Goal: Information Seeking & Learning: Learn about a topic

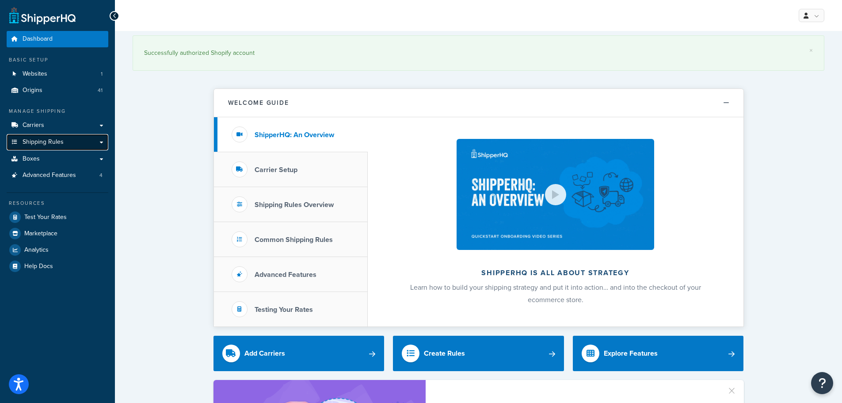
click at [43, 139] on span "Shipping Rules" at bounding box center [43, 142] width 41 height 8
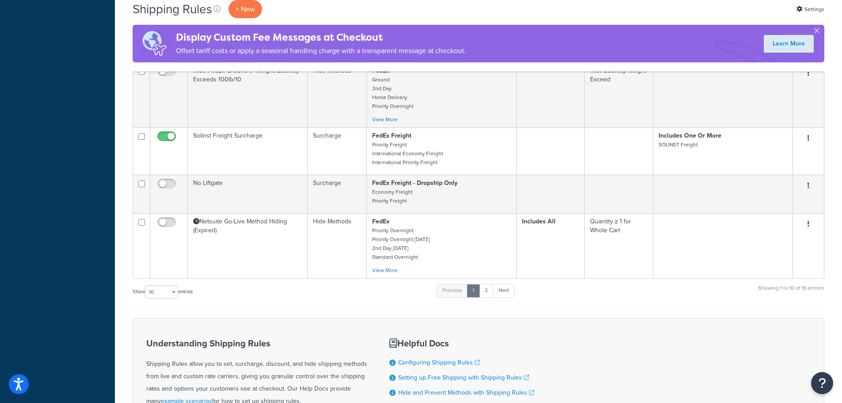
scroll to position [442, 0]
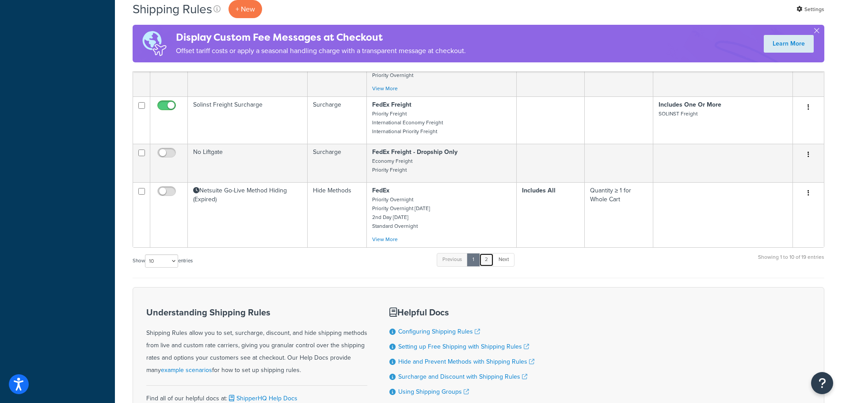
click at [494, 261] on link "2" at bounding box center [486, 259] width 15 height 13
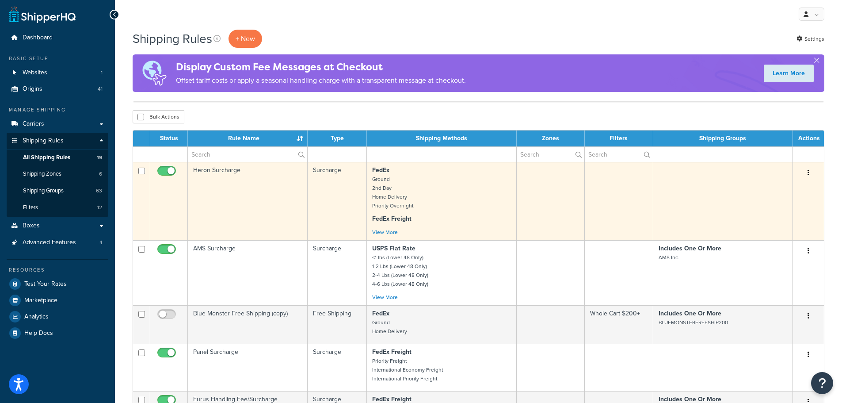
scroll to position [0, 0]
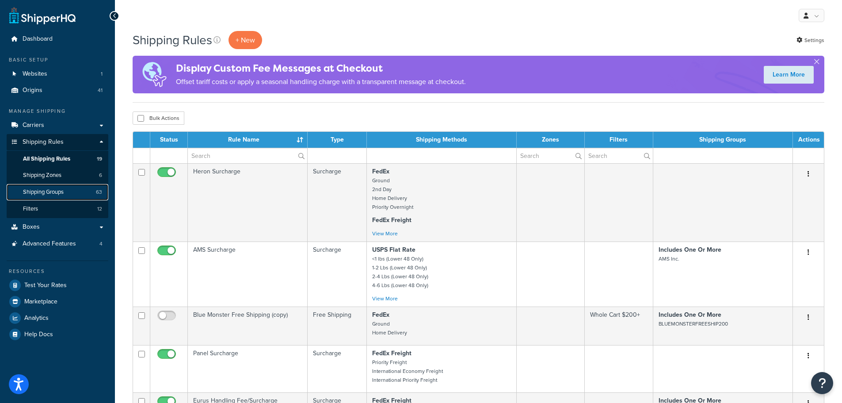
click at [39, 191] on span "Shipping Groups" at bounding box center [43, 192] width 41 height 8
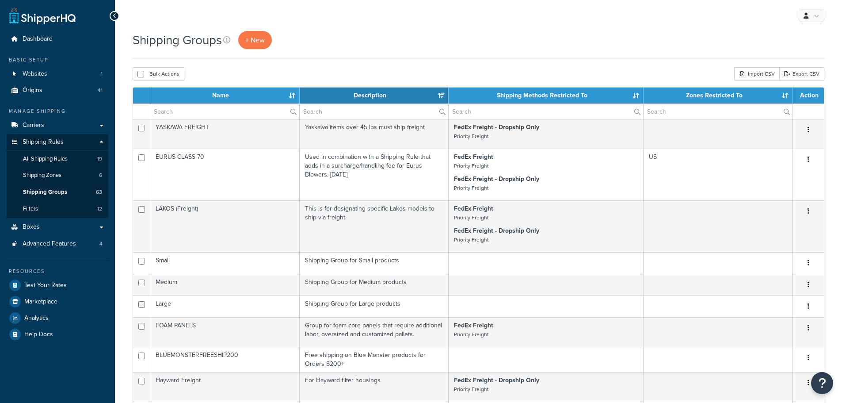
select select "15"
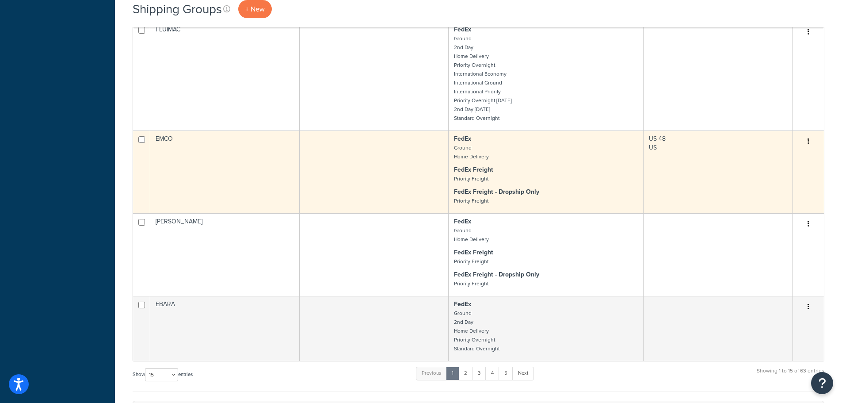
scroll to position [486, 0]
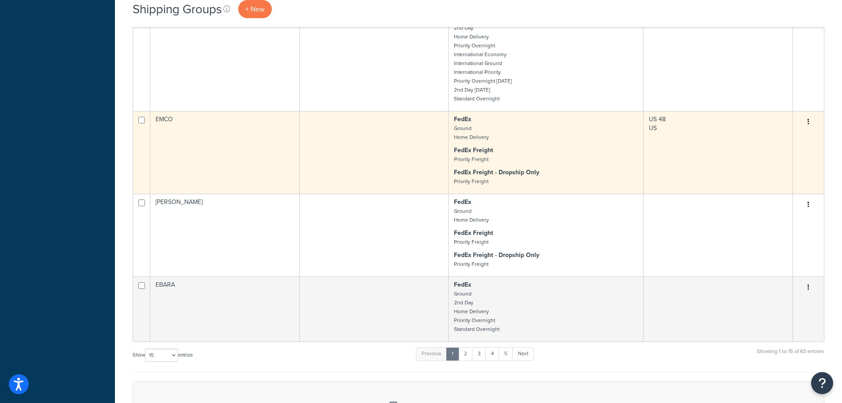
click at [258, 147] on td "EMCO" at bounding box center [224, 152] width 149 height 83
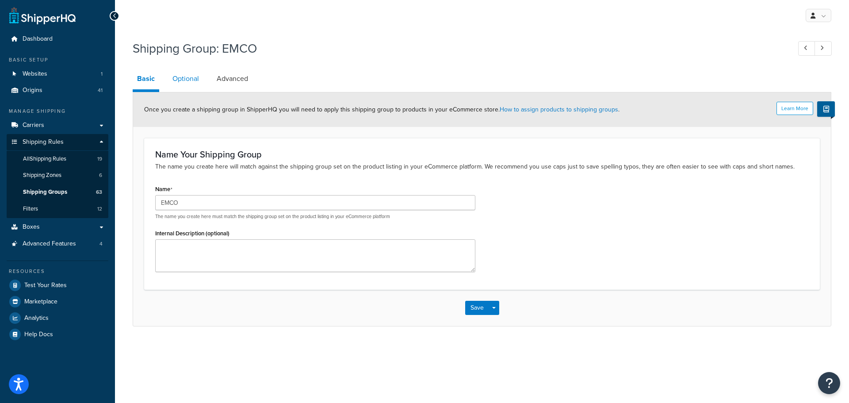
click at [186, 77] on link "Optional" at bounding box center [185, 78] width 35 height 21
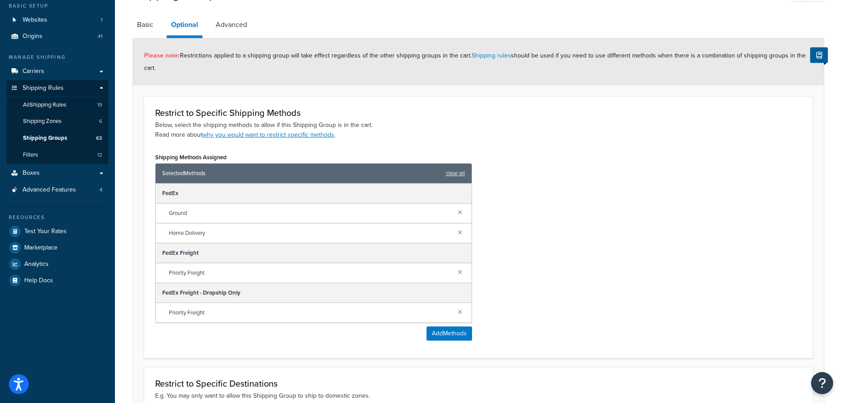
scroll to position [34, 0]
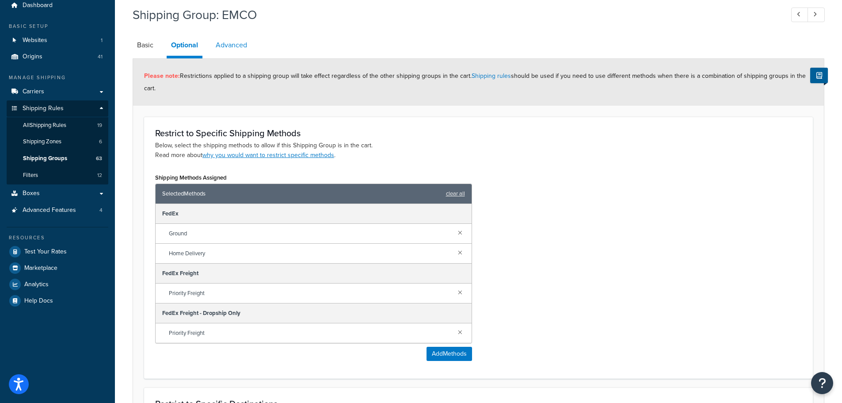
click at [230, 49] on link "Advanced" at bounding box center [231, 44] width 40 height 21
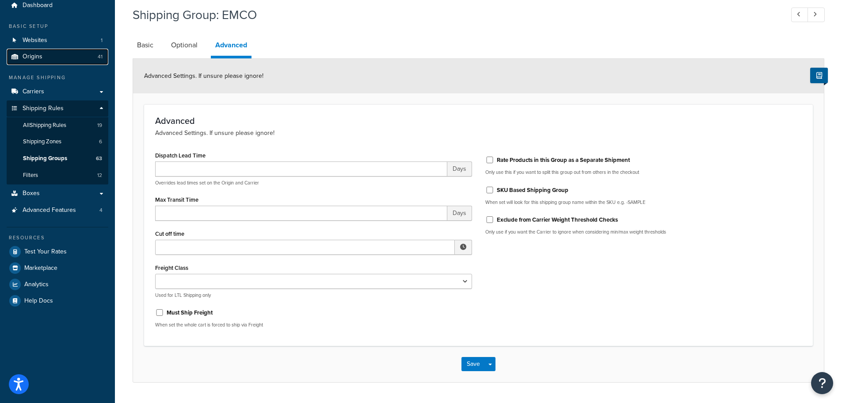
click at [46, 59] on link "Origins 41" at bounding box center [58, 57] width 102 height 16
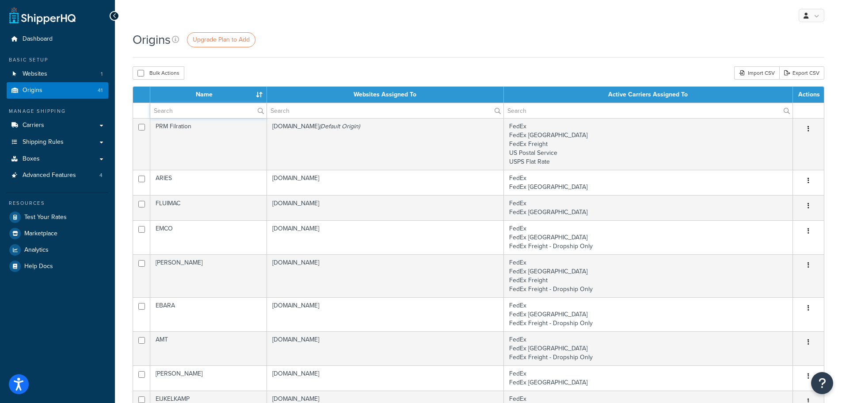
click at [189, 112] on input "text" at bounding box center [208, 110] width 116 height 15
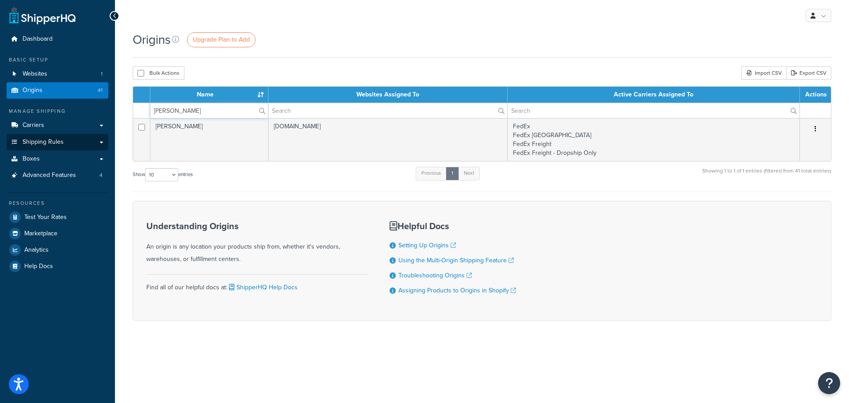
type input "bonomi"
click at [50, 140] on span "Shipping Rules" at bounding box center [43, 142] width 41 height 8
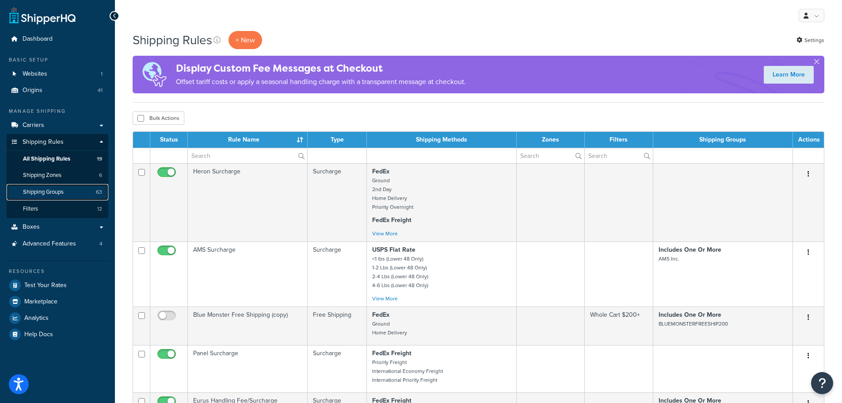
click at [62, 190] on span "Shipping Groups" at bounding box center [43, 192] width 41 height 8
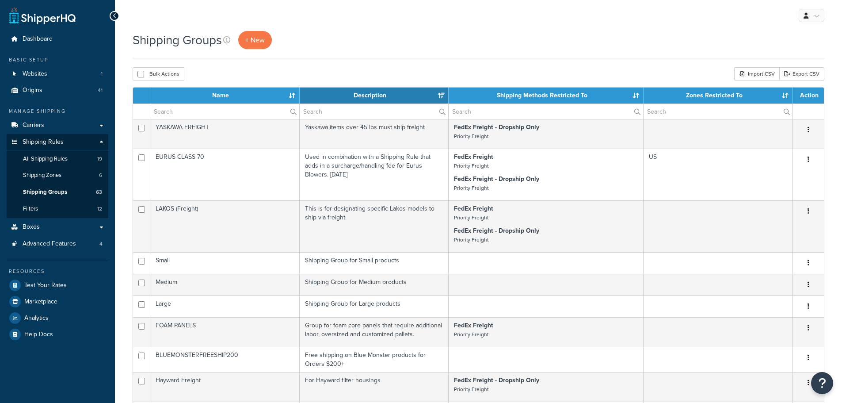
select select "15"
click at [201, 105] on input "text" at bounding box center [224, 111] width 149 height 15
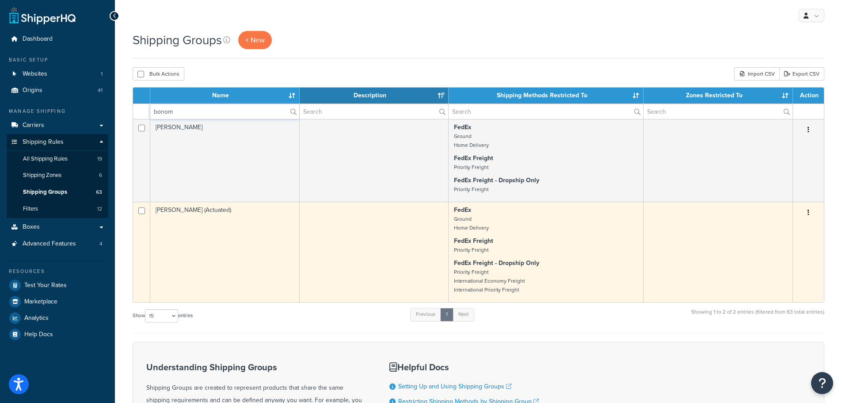
type input "bonom"
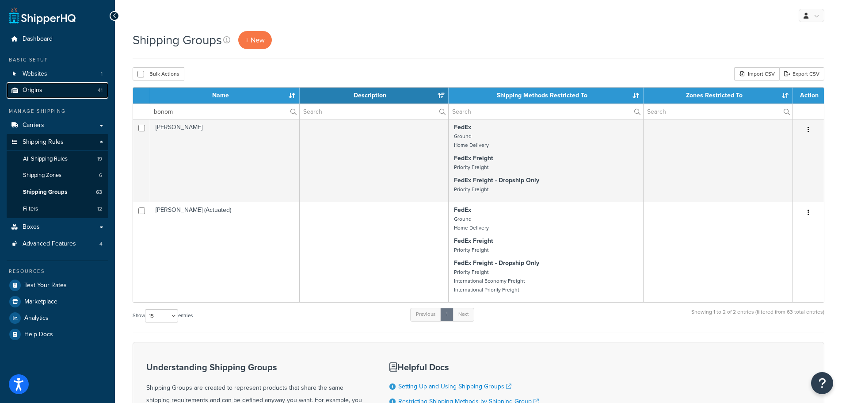
click at [37, 84] on link "Origins 41" at bounding box center [58, 90] width 102 height 16
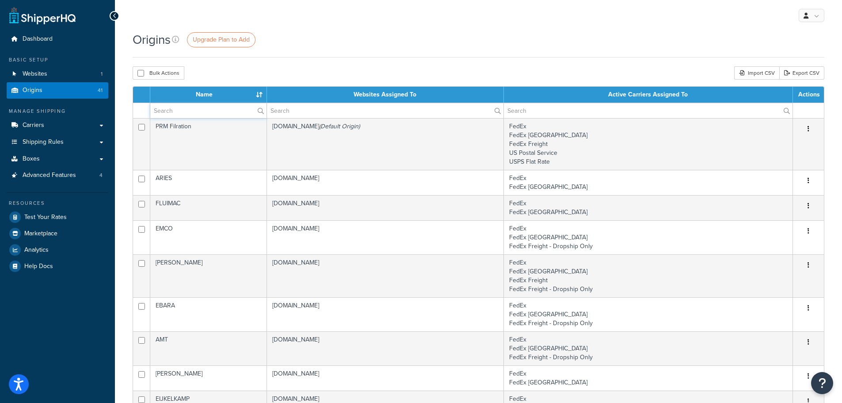
click at [217, 110] on input "text" at bounding box center [208, 110] width 116 height 15
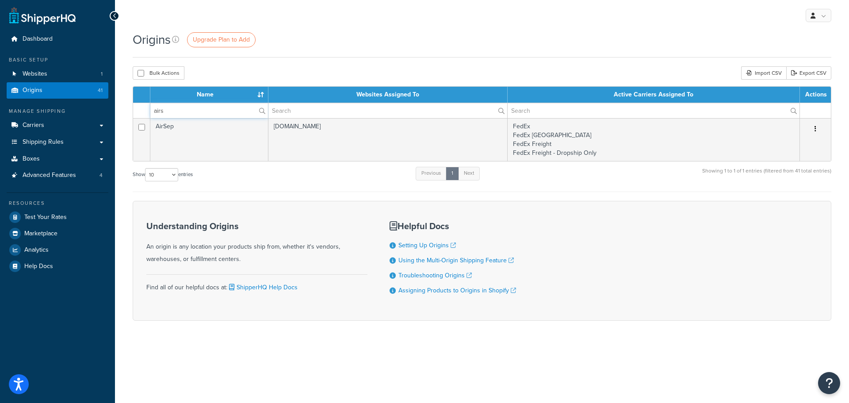
drag, startPoint x: 183, startPoint y: 114, endPoint x: 136, endPoint y: 103, distance: 49.2
click at [140, 109] on tr "airs" at bounding box center [481, 110] width 697 height 15
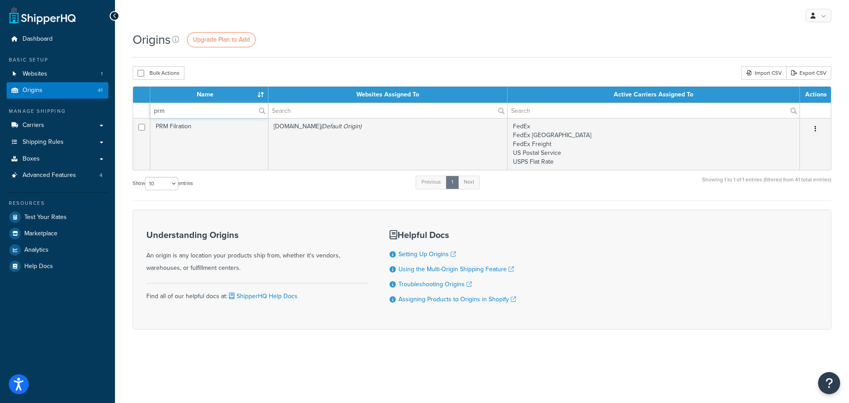
type input "prm"
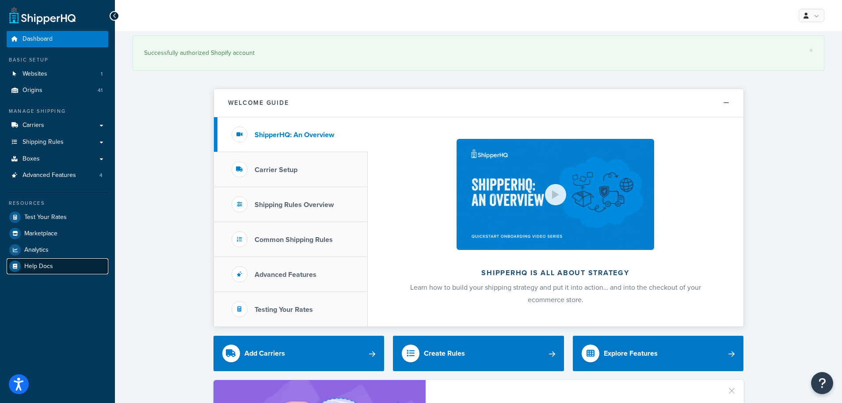
click at [55, 260] on link "Help Docs" at bounding box center [58, 266] width 102 height 16
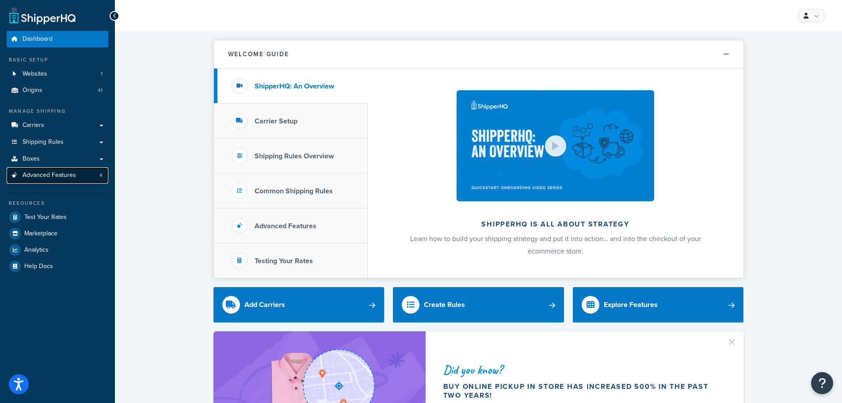
click at [49, 179] on link "Advanced Features 4" at bounding box center [58, 175] width 102 height 16
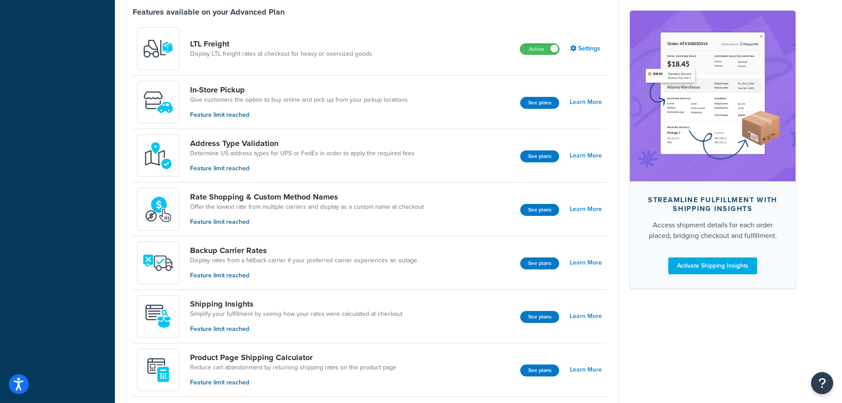
scroll to position [354, 0]
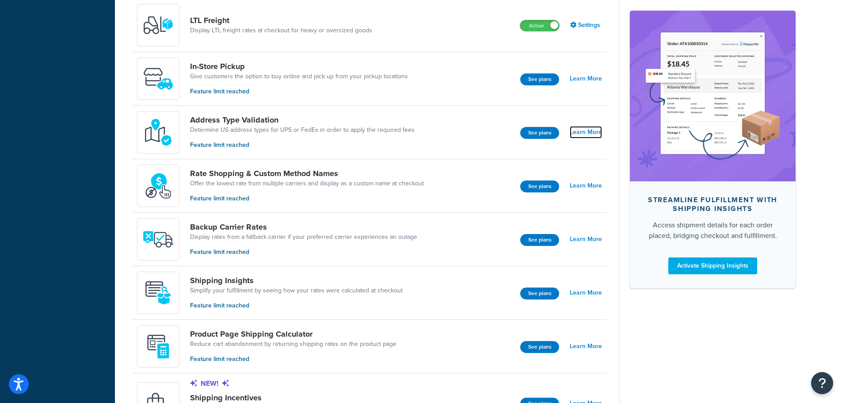
click at [579, 129] on link "Learn More" at bounding box center [586, 132] width 32 height 12
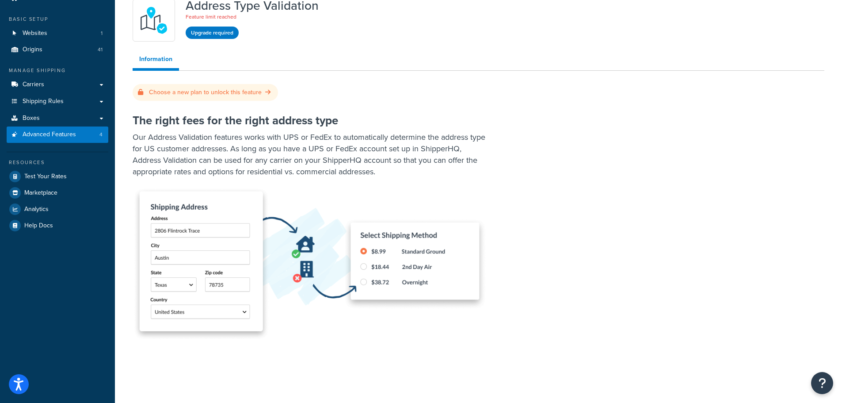
scroll to position [44, 0]
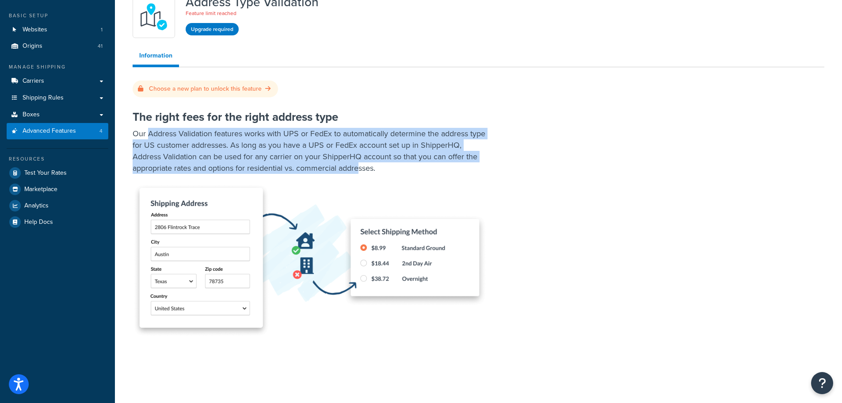
drag, startPoint x: 150, startPoint y: 132, endPoint x: 362, endPoint y: 167, distance: 215.0
click at [362, 167] on p "Our Address Validation features works with UPS or FedEx to automatically determ…" at bounding box center [310, 151] width 354 height 46
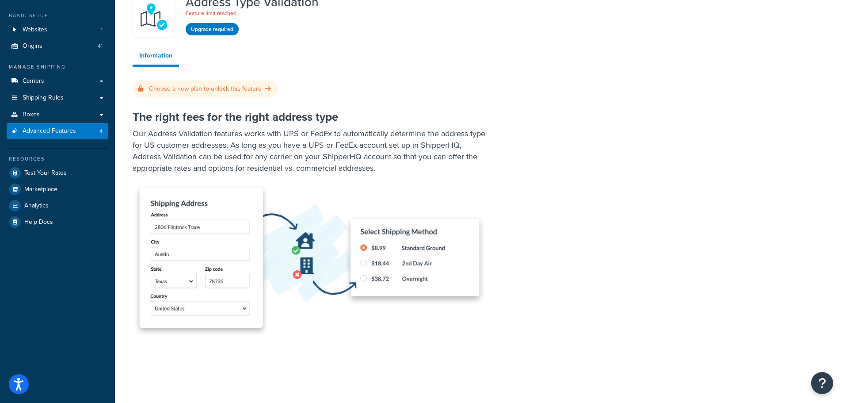
click at [365, 167] on p "Our Address Validation features works with UPS or FedEx to automatically determ…" at bounding box center [310, 151] width 354 height 46
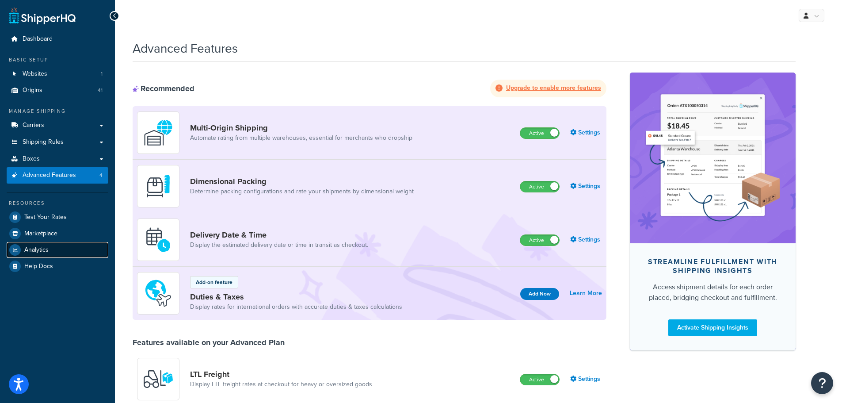
click at [42, 249] on span "Analytics" at bounding box center [36, 250] width 24 height 8
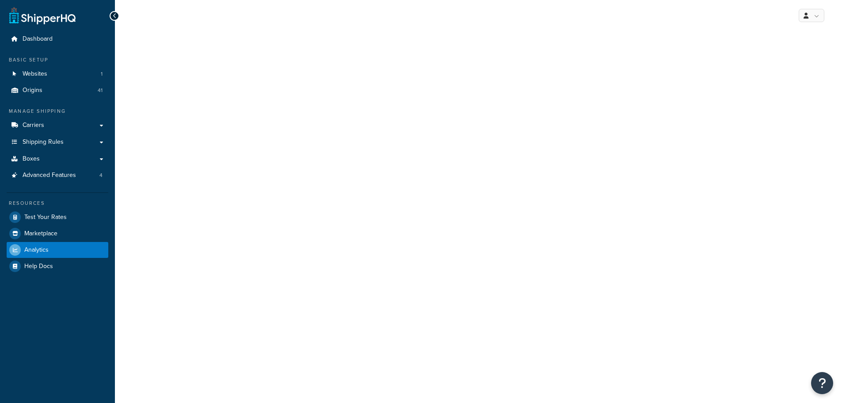
select select "last_7_days"
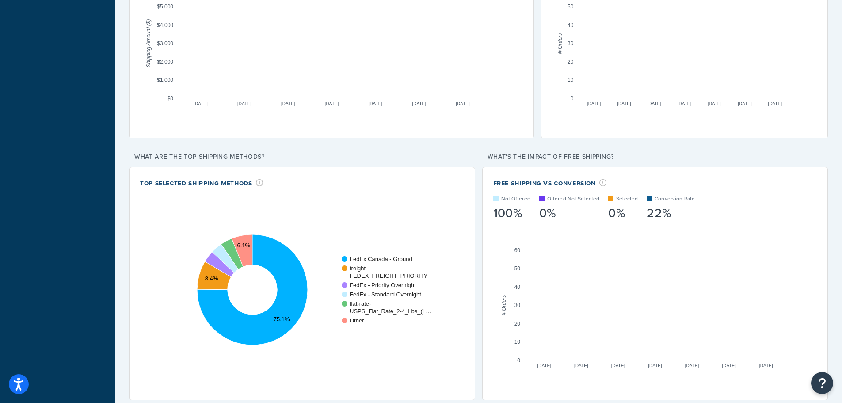
scroll to position [693, 0]
